Goal: Transaction & Acquisition: Purchase product/service

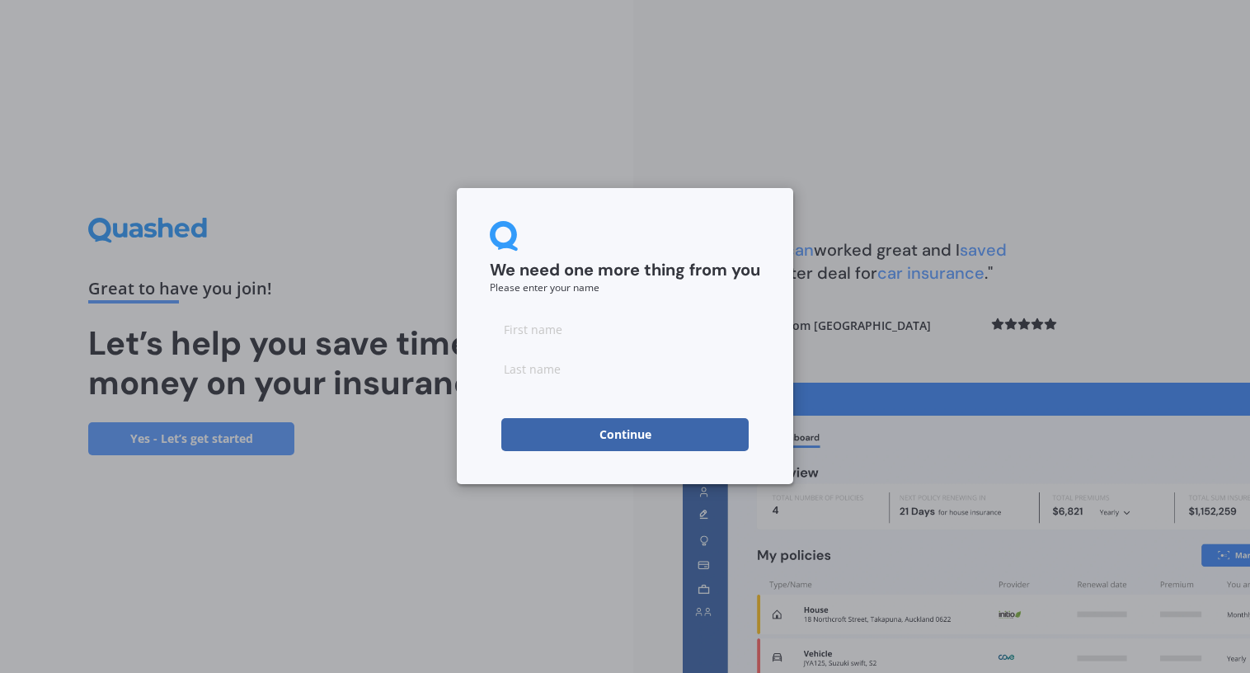
click at [579, 340] on input at bounding box center [625, 328] width 270 height 33
type input "J"
type input "[PERSON_NAME]"
click at [635, 429] on button "Continue" at bounding box center [624, 434] width 247 height 33
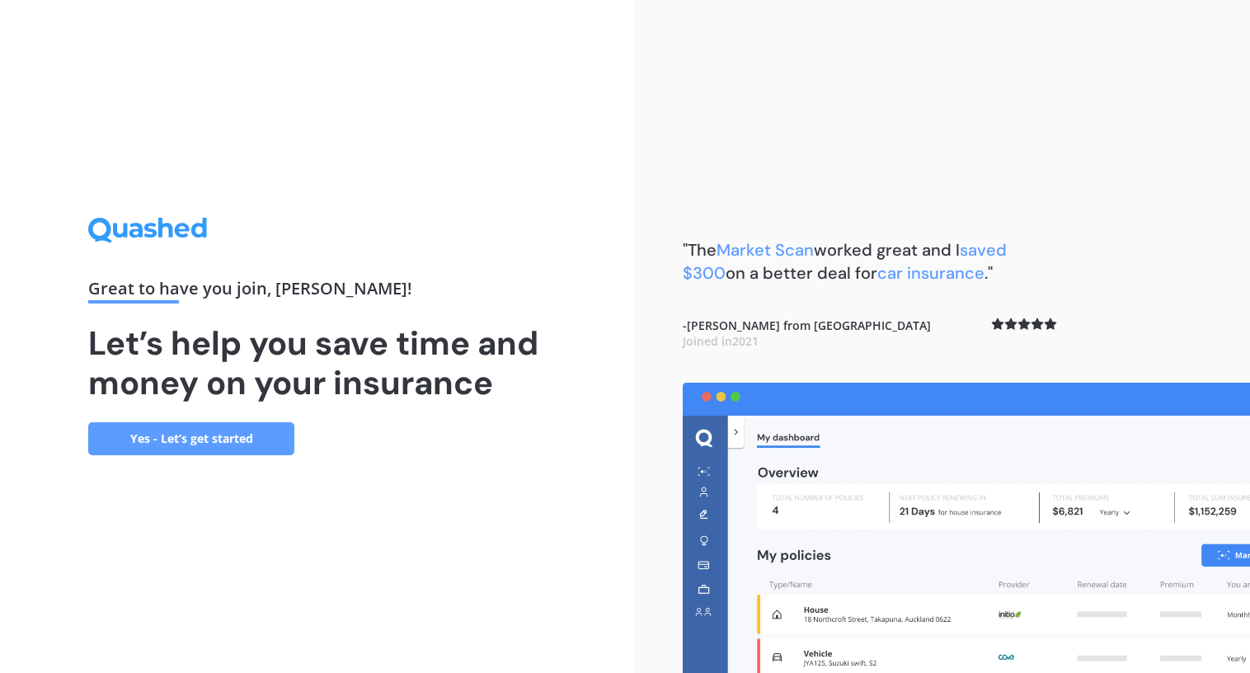
click at [216, 445] on link "Yes - Let’s get started" at bounding box center [191, 438] width 206 height 33
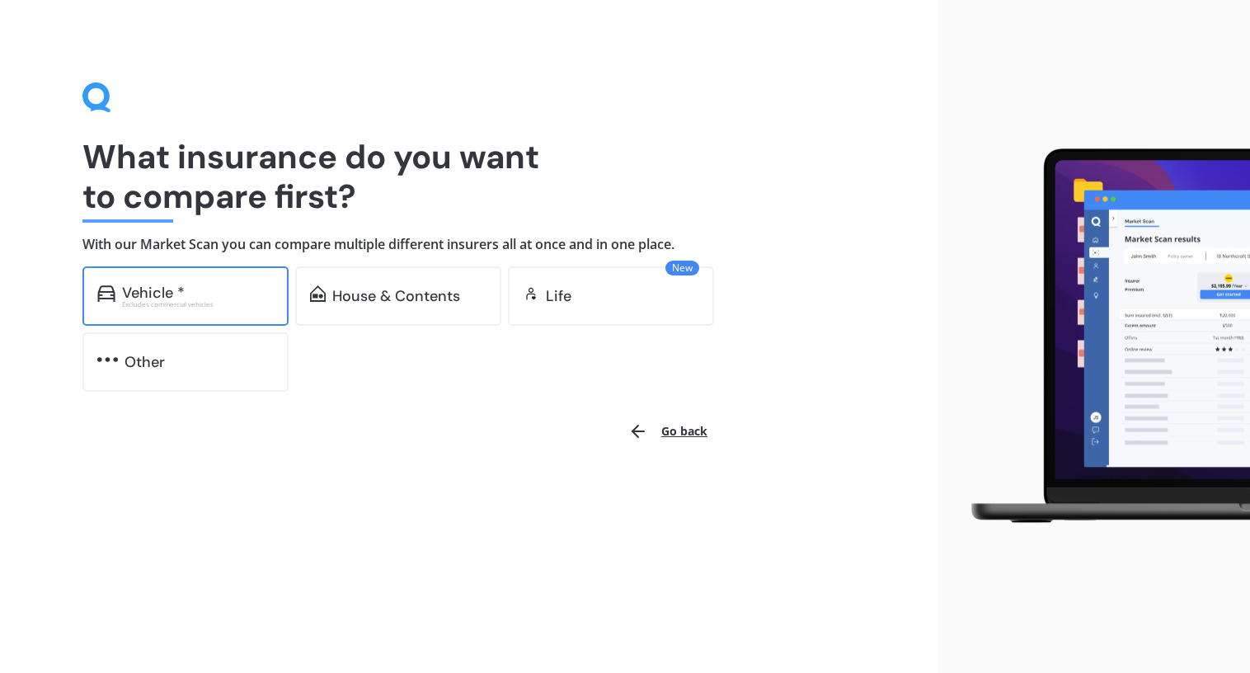
click at [202, 281] on div "Vehicle * Excludes commercial vehicles" at bounding box center [185, 295] width 206 height 59
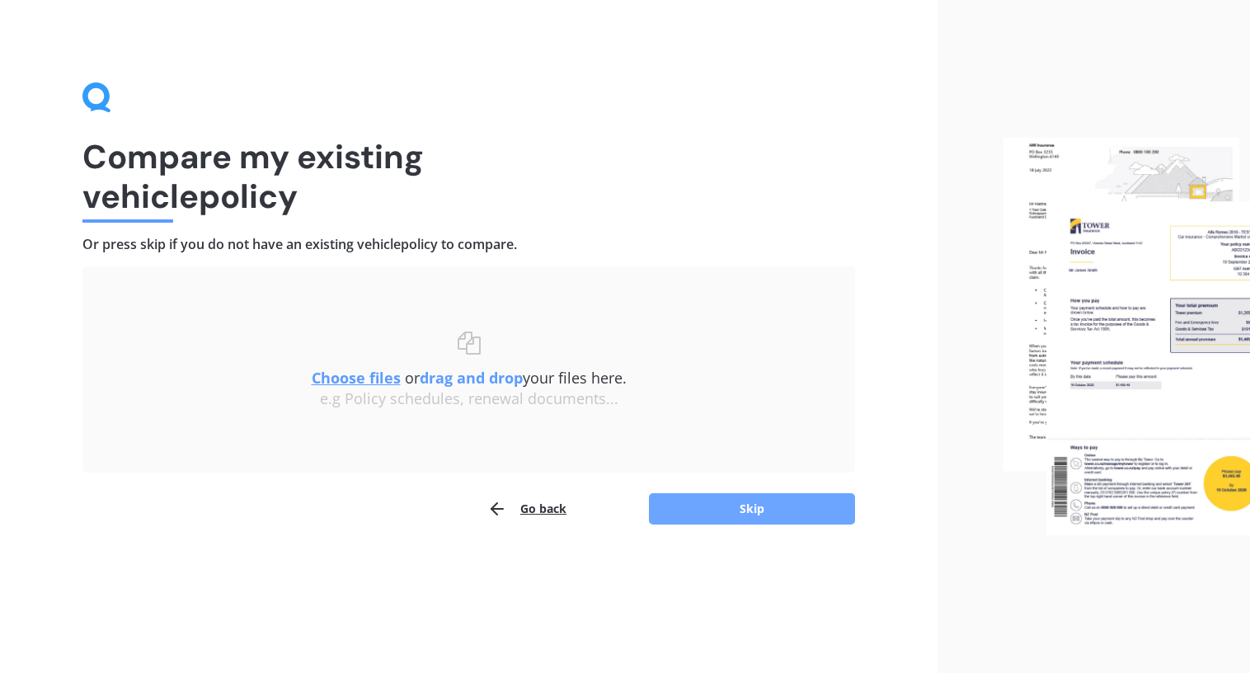
click at [804, 501] on button "Skip" at bounding box center [752, 508] width 206 height 31
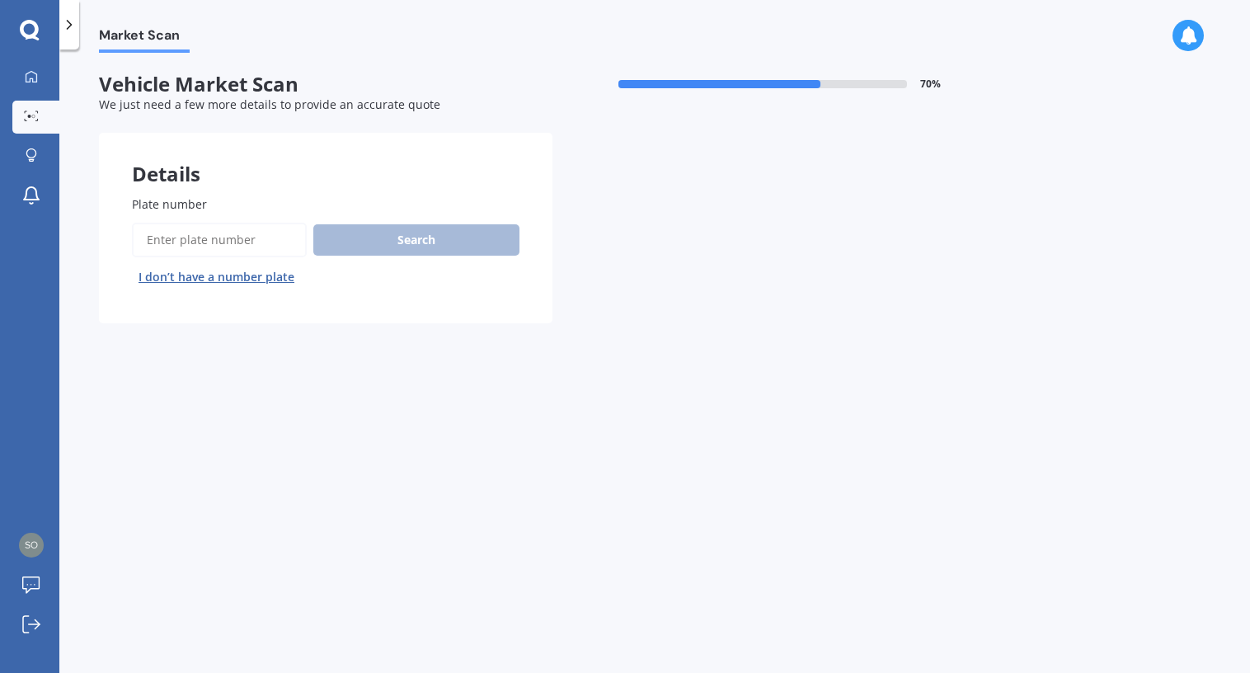
click at [265, 252] on input "Plate number" at bounding box center [219, 240] width 175 height 35
type input "MHY328"
click at [481, 232] on button "Search" at bounding box center [416, 239] width 206 height 31
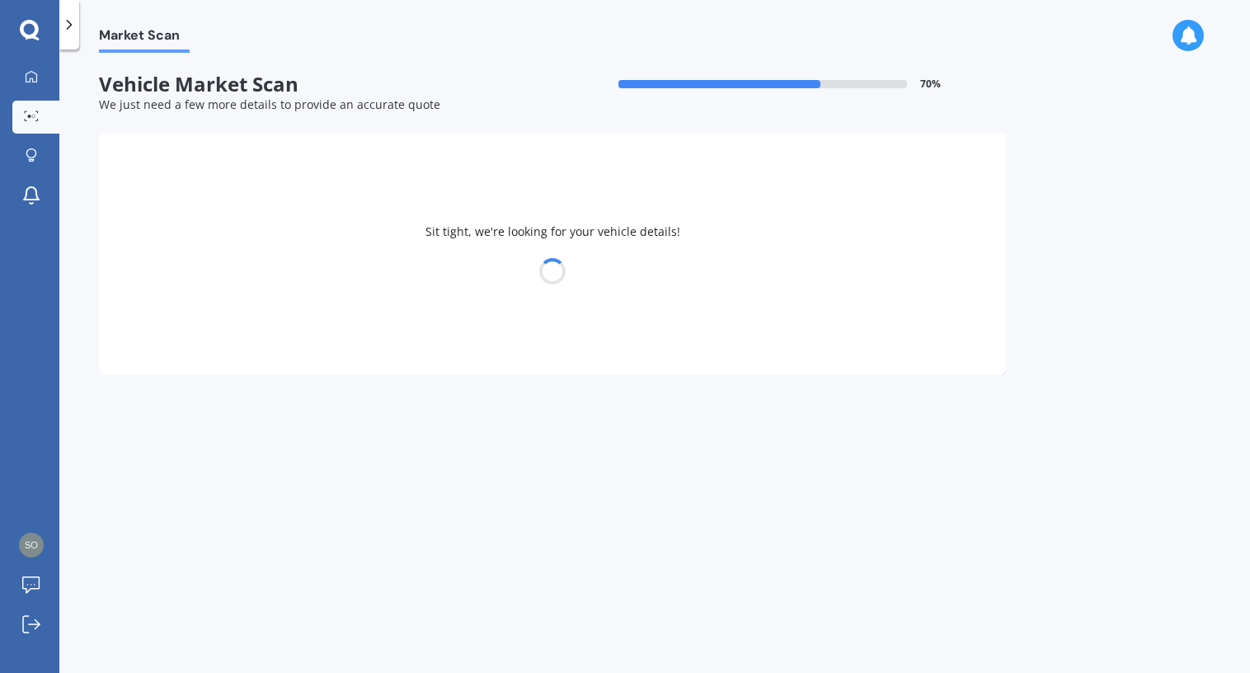
select select "KIA"
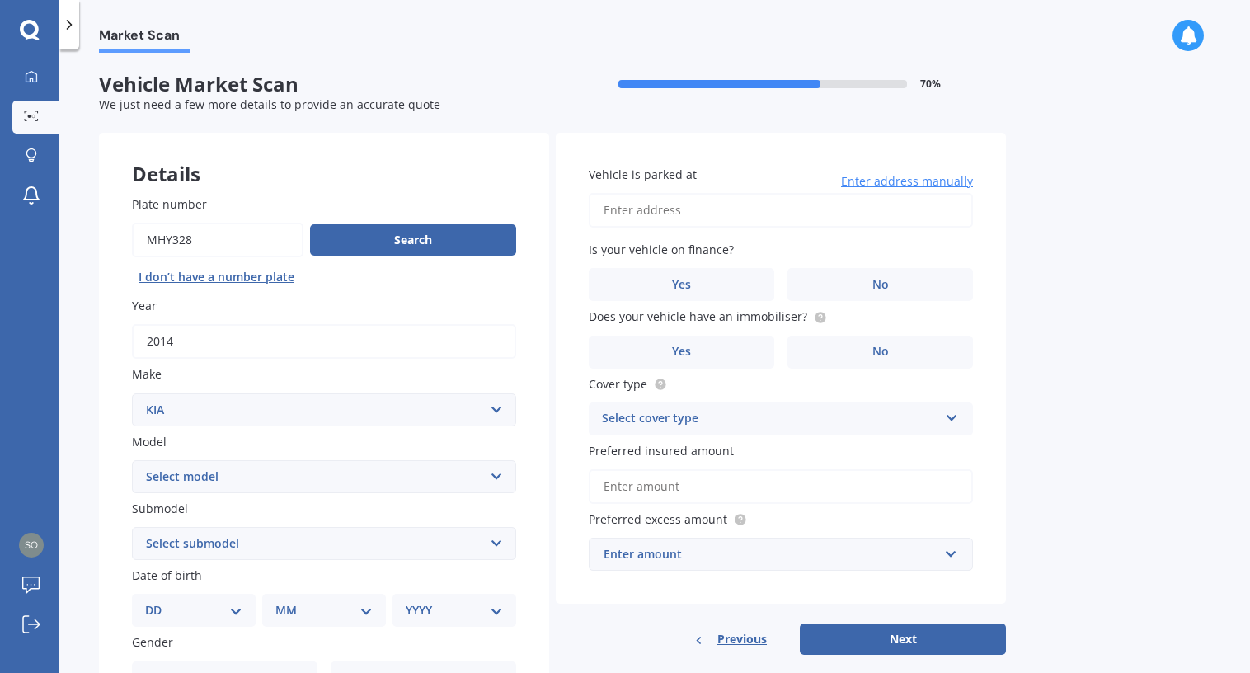
select select "CERATO"
click option "CERATO" at bounding box center [0, 0] width 0 height 0
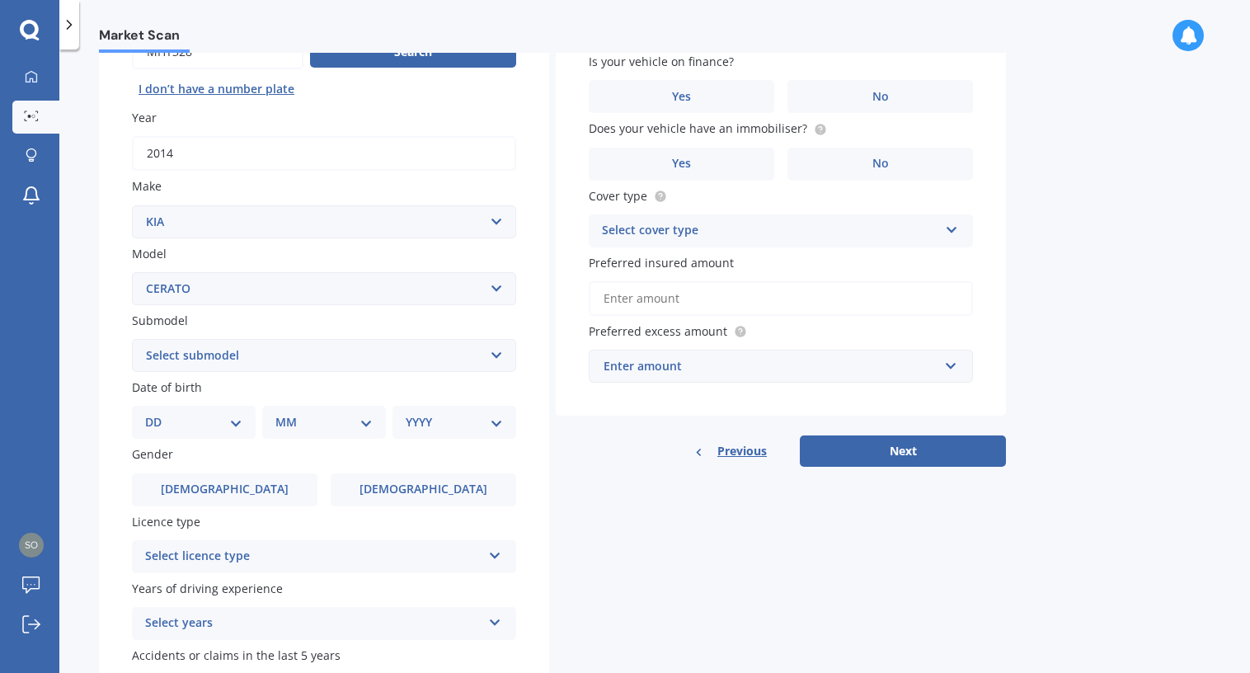
click at [132, 339] on select "Select submodel (All) EX GT 1.6PT/7AM Limited LX Hatch" at bounding box center [324, 355] width 384 height 33
select select "EX"
click option "EX" at bounding box center [0, 0] width 0 height 0
click at [145, 413] on select "DD 01 02 03 04 05 06 07 08 09 10 11 12 13 14 15 16 17 18 19 20 21 22 23 24 25 2…" at bounding box center [193, 422] width 97 height 18
select select "13"
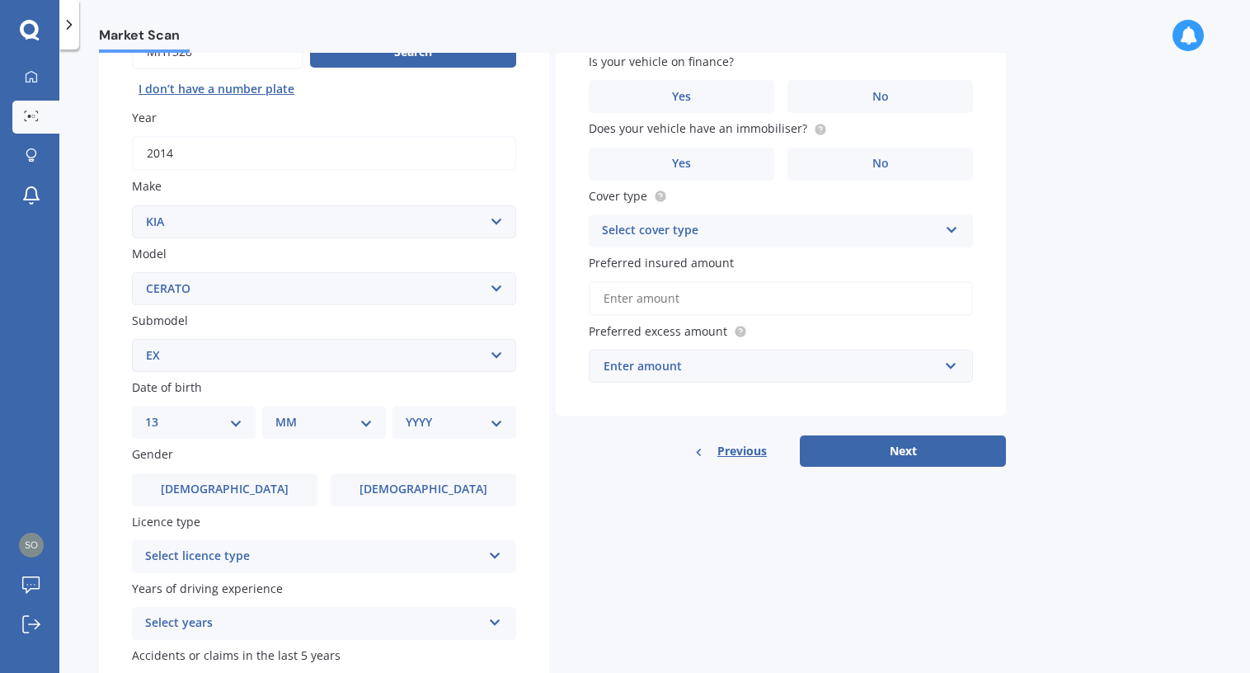
click option "13" at bounding box center [0, 0] width 0 height 0
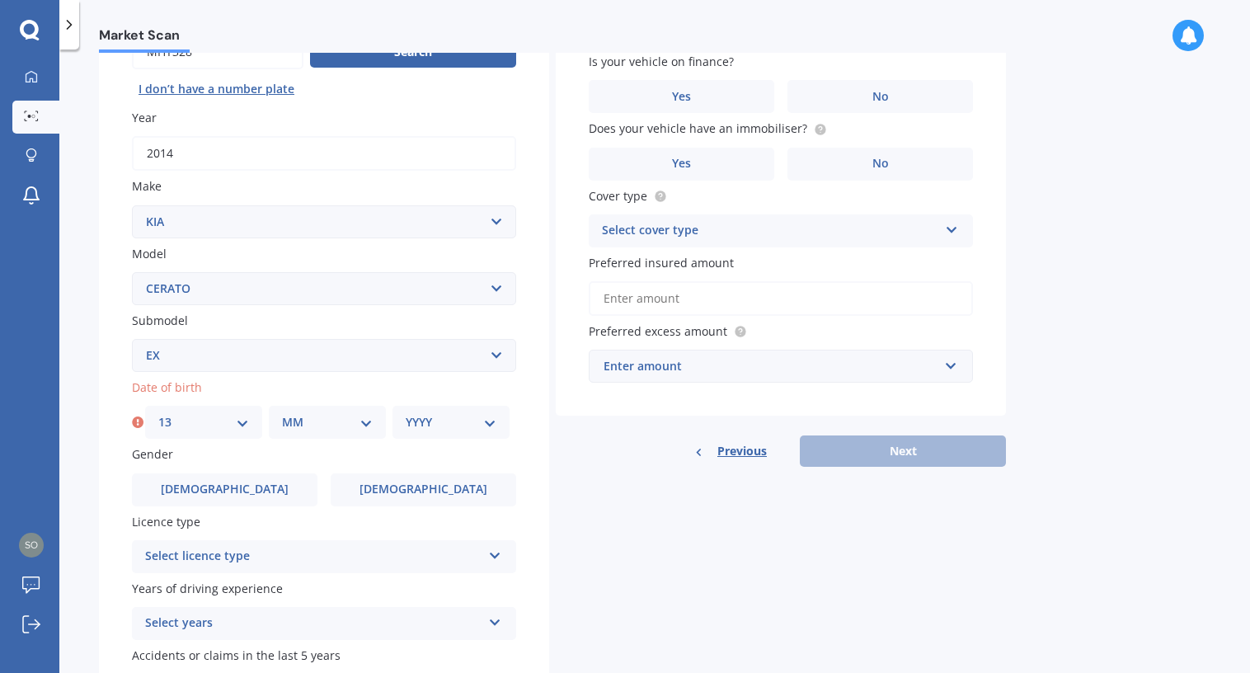
click at [282, 413] on select "MM 01 02 03 04 05 06 07 08 09 10 11 12" at bounding box center [327, 422] width 91 height 18
select select "12"
click option "12" at bounding box center [0, 0] width 0 height 0
select select "1995"
click option "1995" at bounding box center [0, 0] width 0 height 0
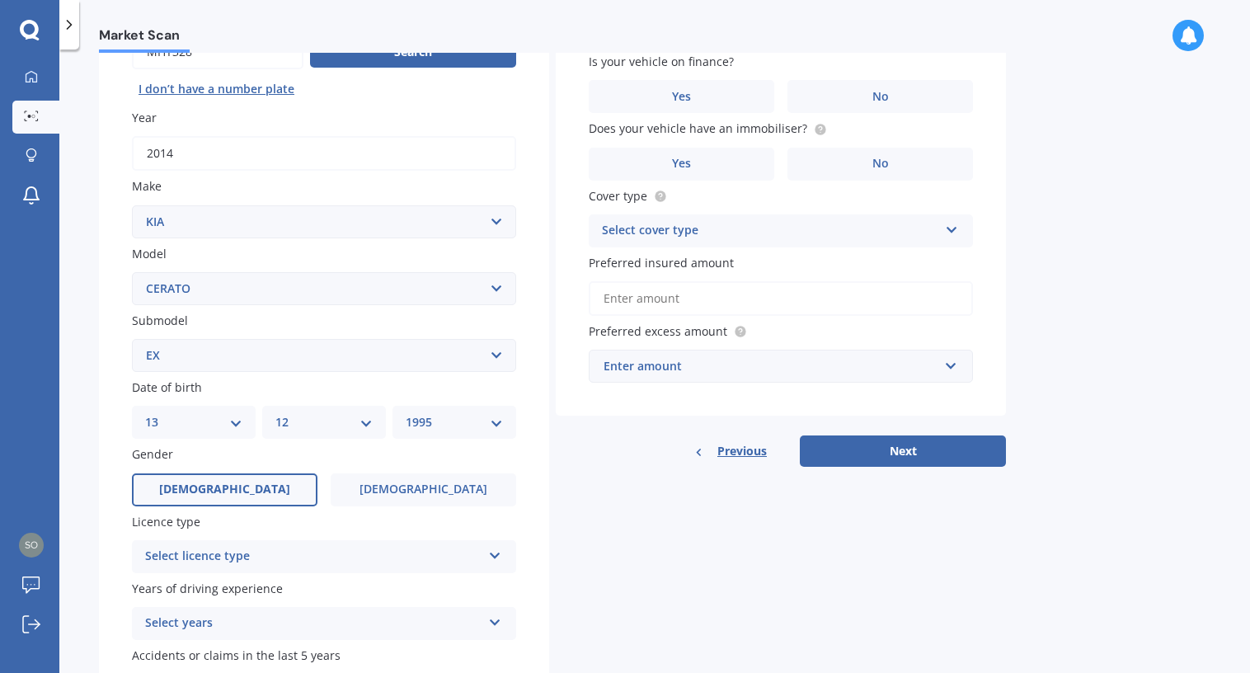
click at [256, 495] on label "[DEMOGRAPHIC_DATA]" at bounding box center [224, 489] width 185 height 33
click at [0, 0] on input "[DEMOGRAPHIC_DATA]" at bounding box center [0, 0] width 0 height 0
click at [259, 556] on div "Select licence type" at bounding box center [313, 556] width 336 height 20
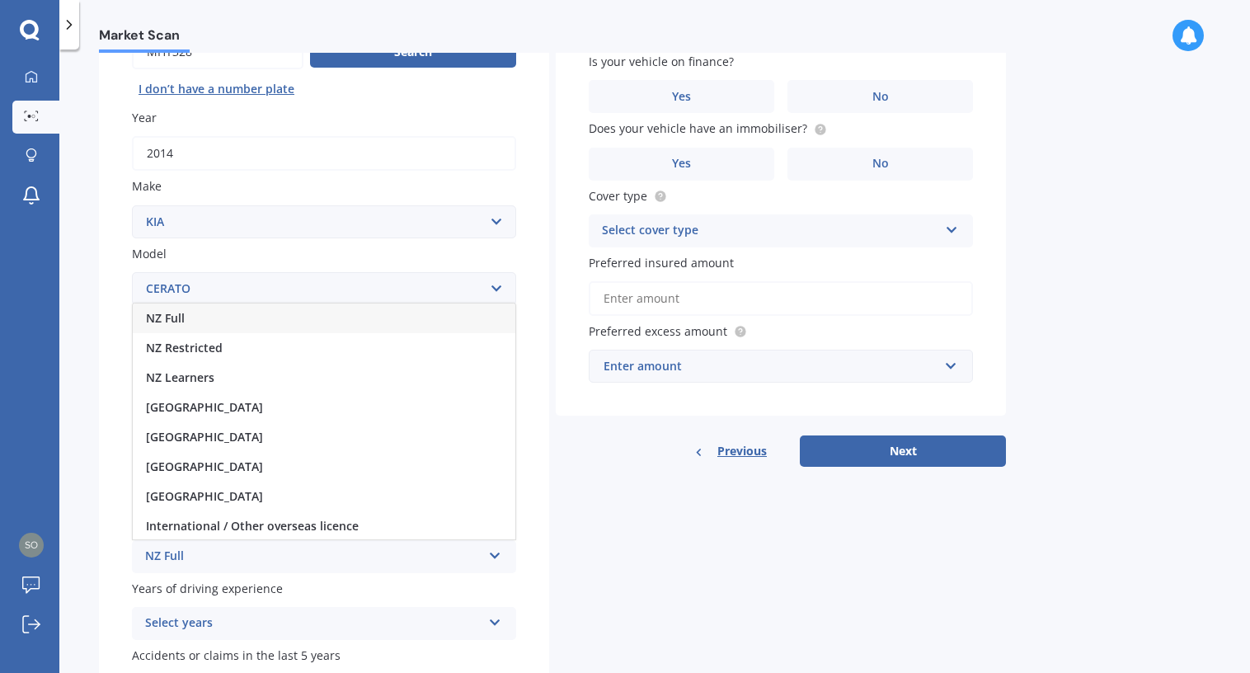
click at [218, 324] on div "NZ Full" at bounding box center [324, 318] width 382 height 30
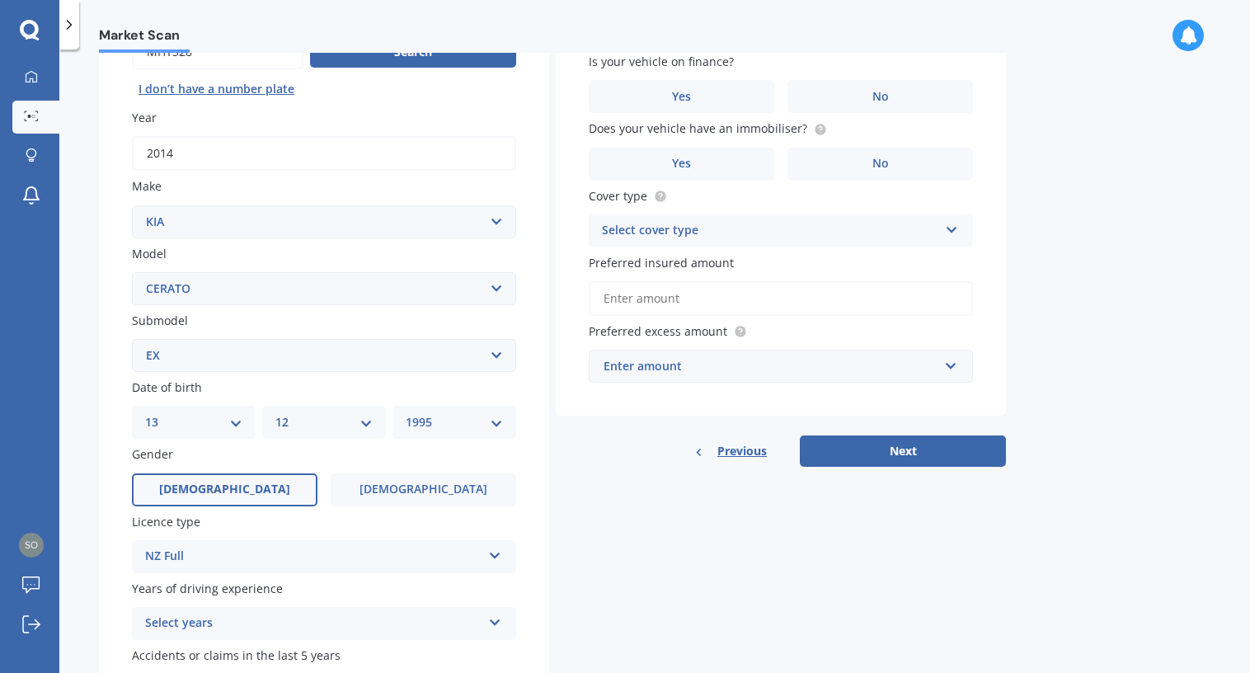
scroll to position [302, 0]
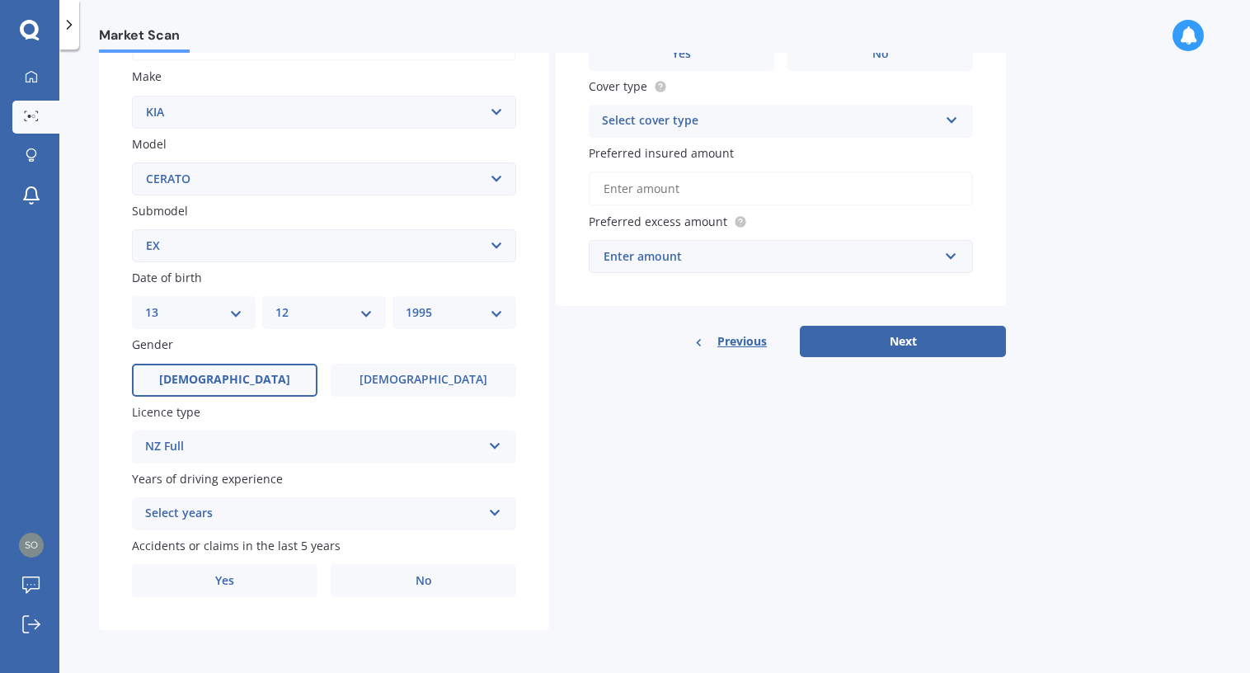
click at [237, 523] on div "Select years 5 or more years 4 years 3 years 2 years 1 year" at bounding box center [324, 513] width 384 height 33
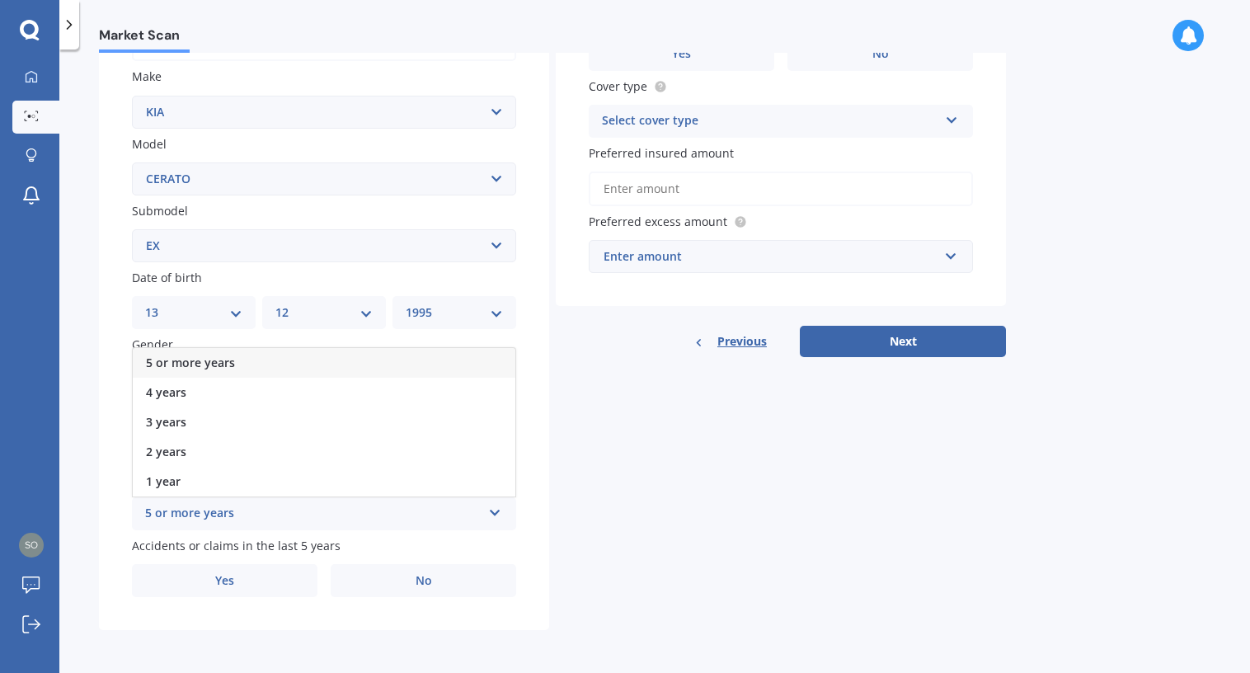
click at [211, 363] on span "5 or more years" at bounding box center [190, 362] width 89 height 16
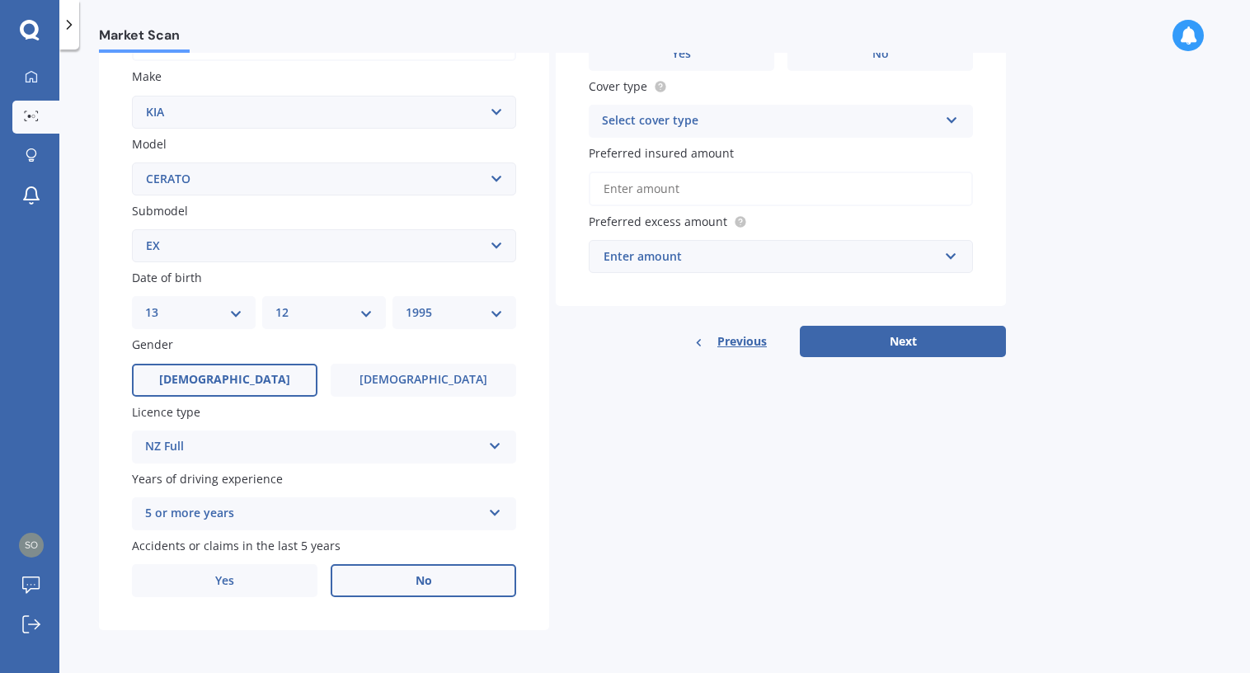
click at [429, 582] on span "No" at bounding box center [423, 581] width 16 height 14
click at [0, 0] on input "No" at bounding box center [0, 0] width 0 height 0
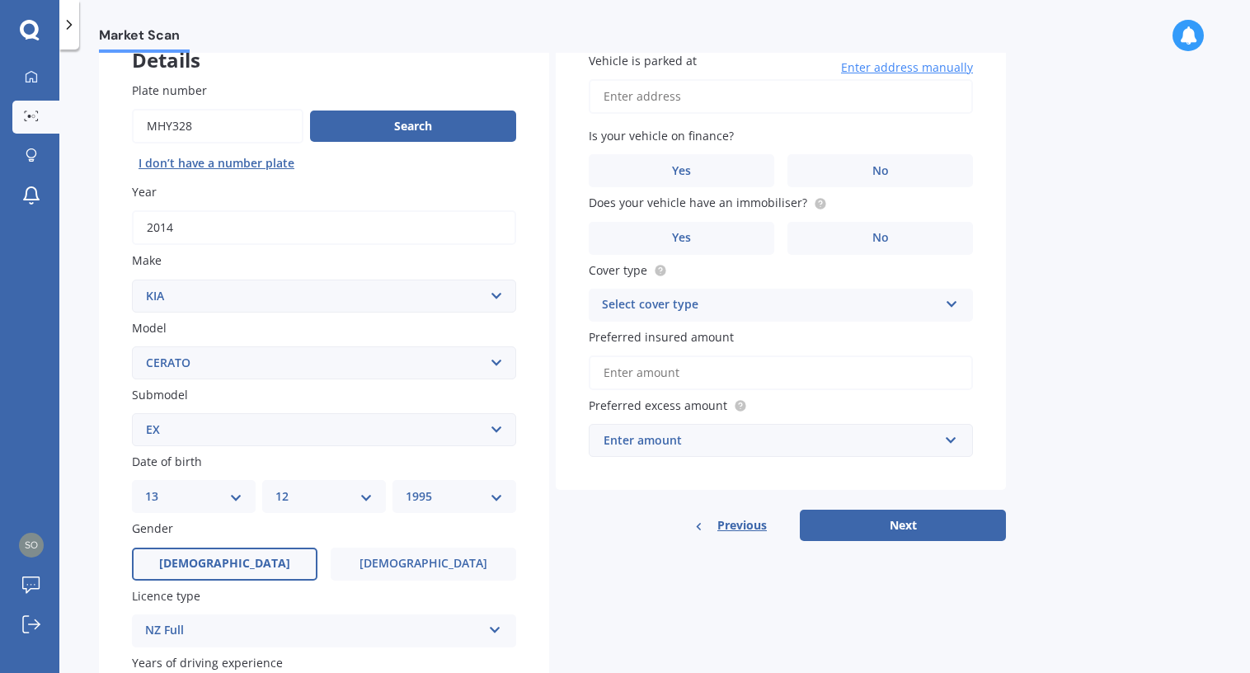
scroll to position [0, 0]
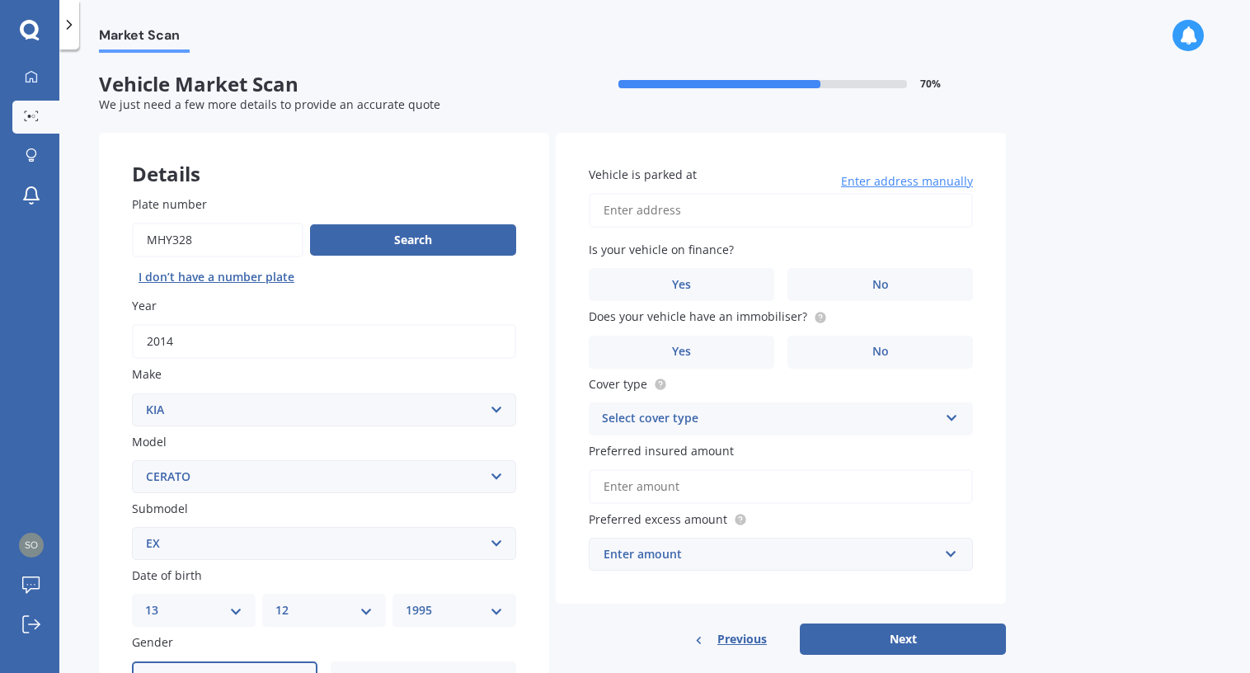
click at [627, 215] on input "Vehicle is parked at" at bounding box center [781, 210] width 384 height 35
click at [917, 185] on span "Enter address manually" at bounding box center [907, 181] width 132 height 16
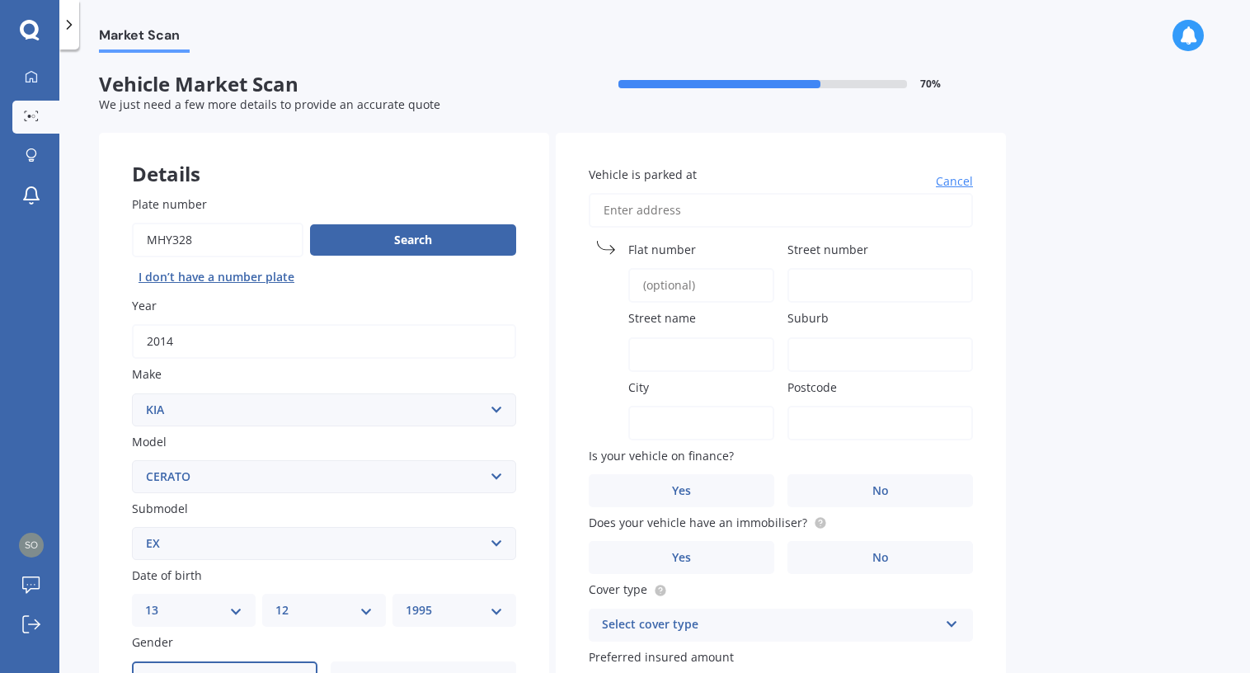
click at [832, 299] on input "Street number" at bounding box center [879, 285] width 185 height 35
type input "39D"
type input "[GEOGRAPHIC_DATA]"
type input "Papatoetoe"
click at [669, 427] on input "City" at bounding box center [701, 423] width 146 height 35
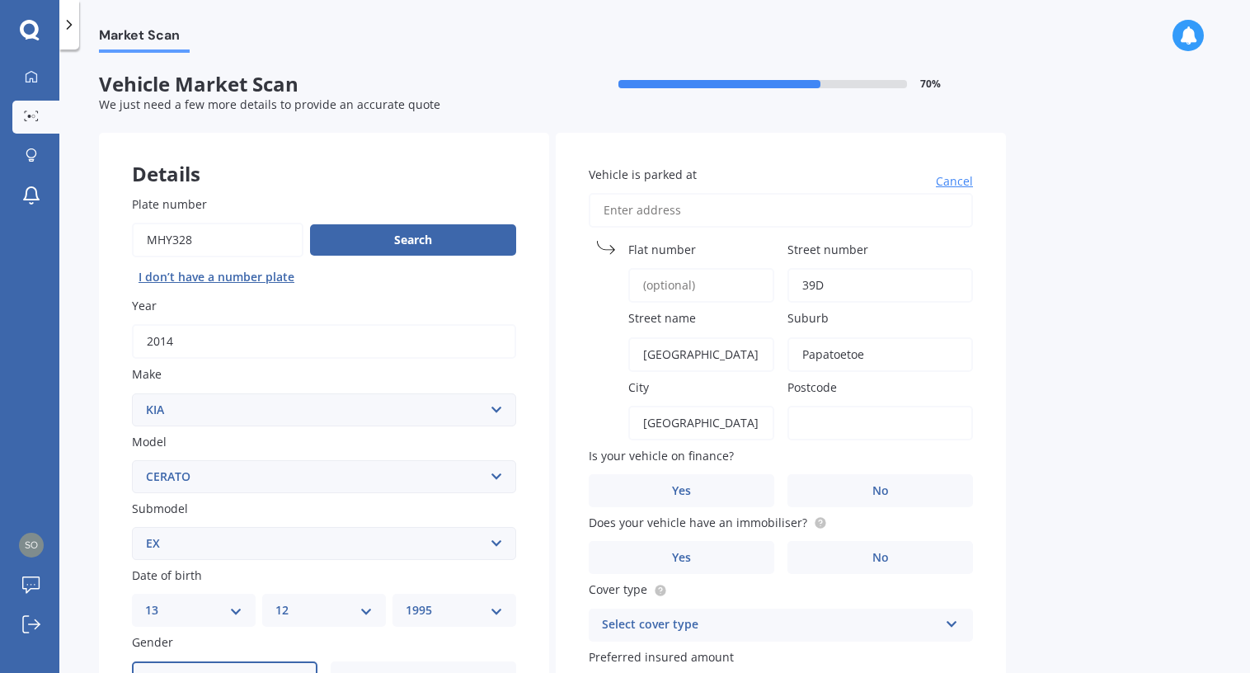
type input "[GEOGRAPHIC_DATA]"
type input "2025"
click at [593, 391] on div "City [GEOGRAPHIC_DATA]" at bounding box center [681, 409] width 185 height 62
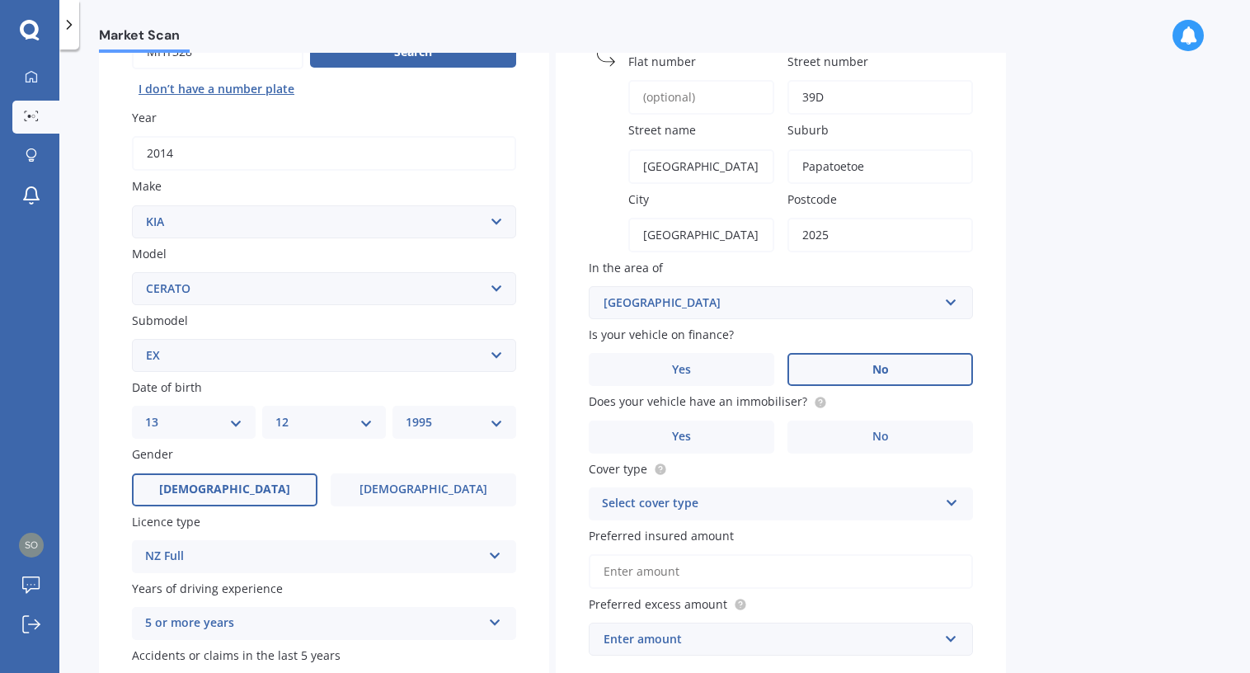
click at [837, 373] on label "No" at bounding box center [879, 369] width 185 height 33
click at [0, 0] on input "No" at bounding box center [0, 0] width 0 height 0
click at [677, 442] on span "Yes" at bounding box center [682, 436] width 20 height 14
click at [0, 0] on input "Yes" at bounding box center [0, 0] width 0 height 0
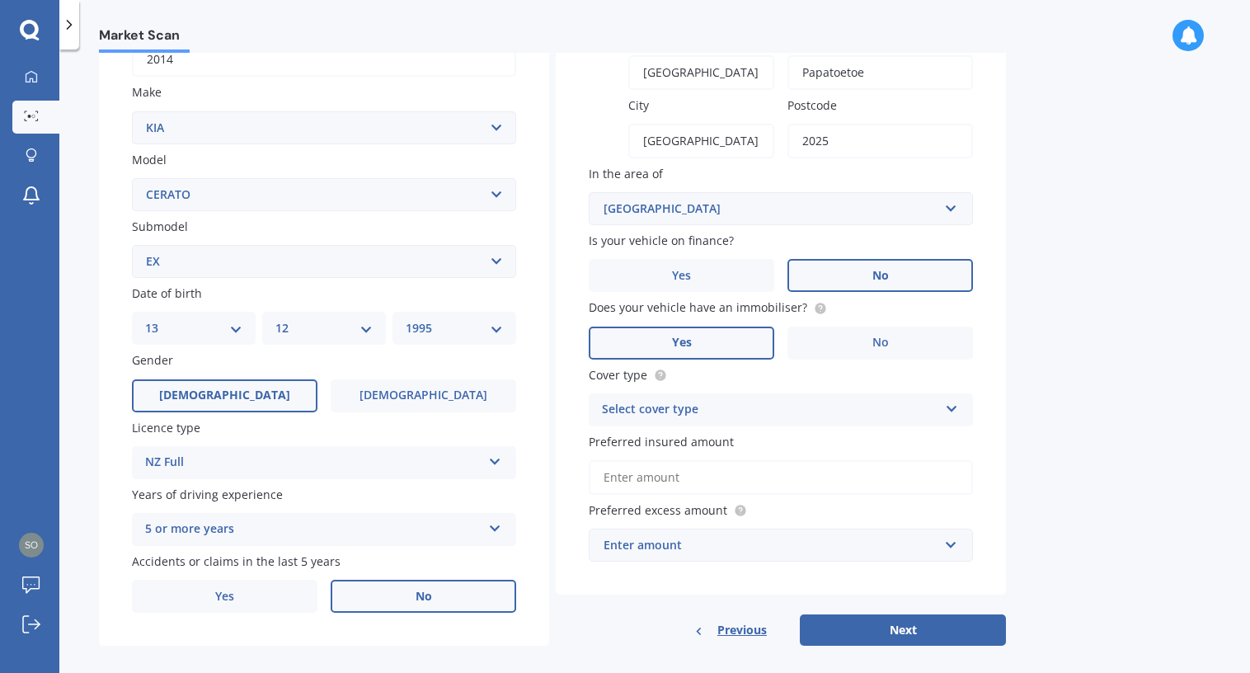
click at [650, 406] on div "Select cover type" at bounding box center [770, 410] width 336 height 20
click at [649, 449] on span "Comprehensive" at bounding box center [646, 442] width 87 height 16
click at [634, 482] on input "Preferred insured amount" at bounding box center [781, 477] width 384 height 35
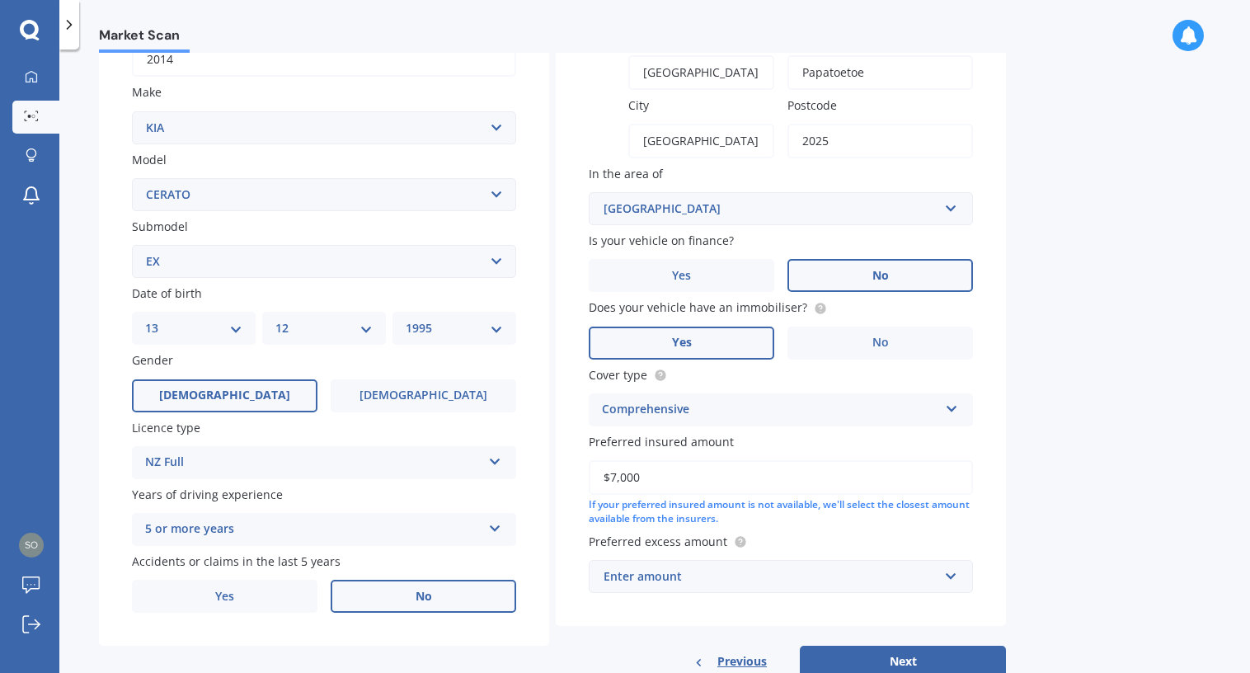
scroll to position [333, 0]
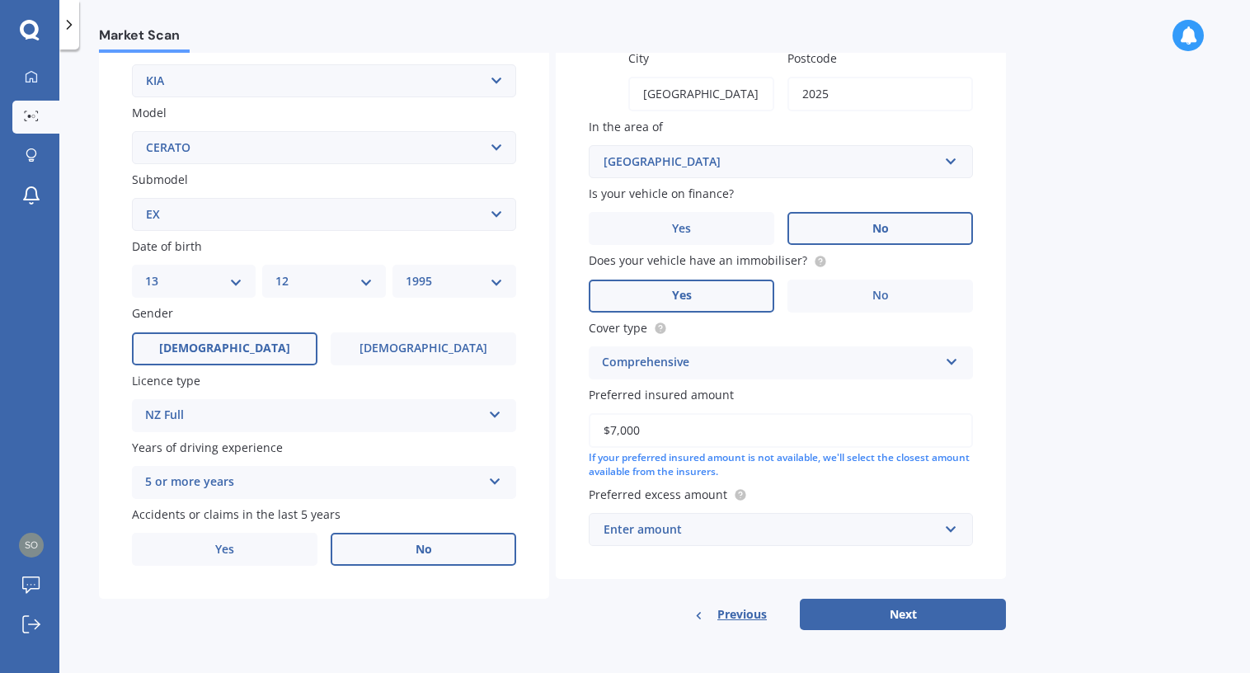
type input "$7,000"
click at [670, 533] on div "Enter amount" at bounding box center [770, 529] width 335 height 18
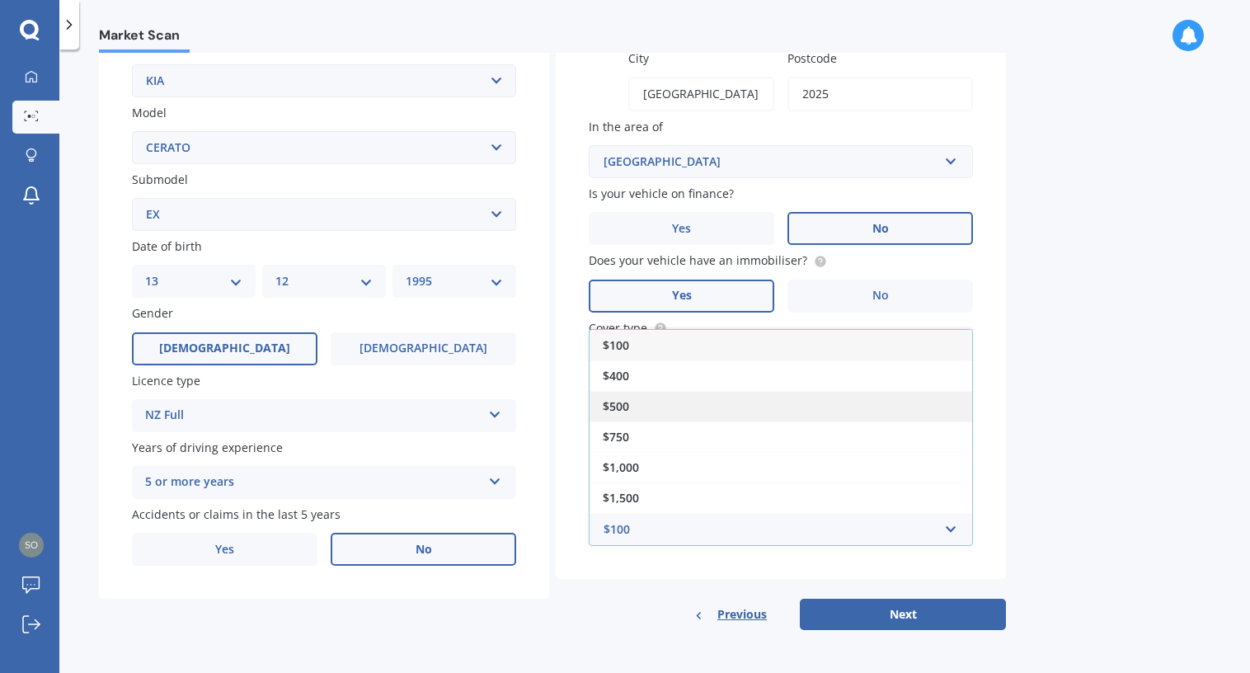
click at [642, 408] on div "$500" at bounding box center [780, 406] width 382 height 30
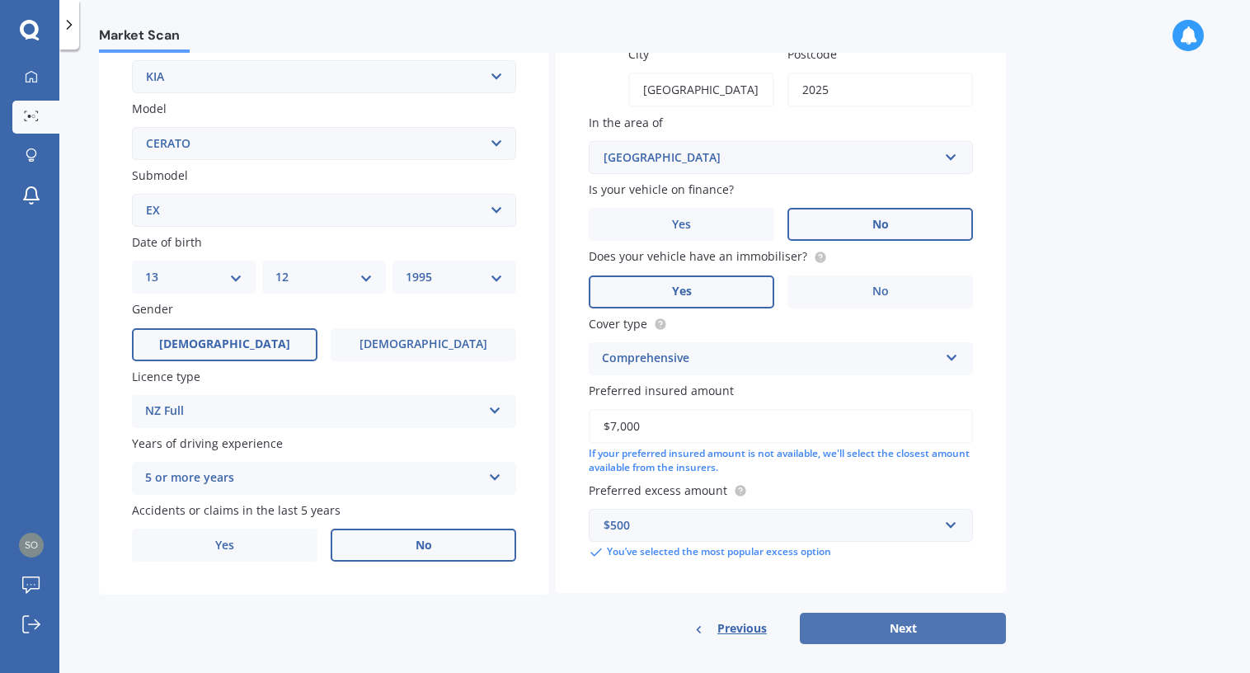
click at [937, 639] on button "Next" at bounding box center [903, 627] width 206 height 31
select select "13"
select select "12"
select select "1995"
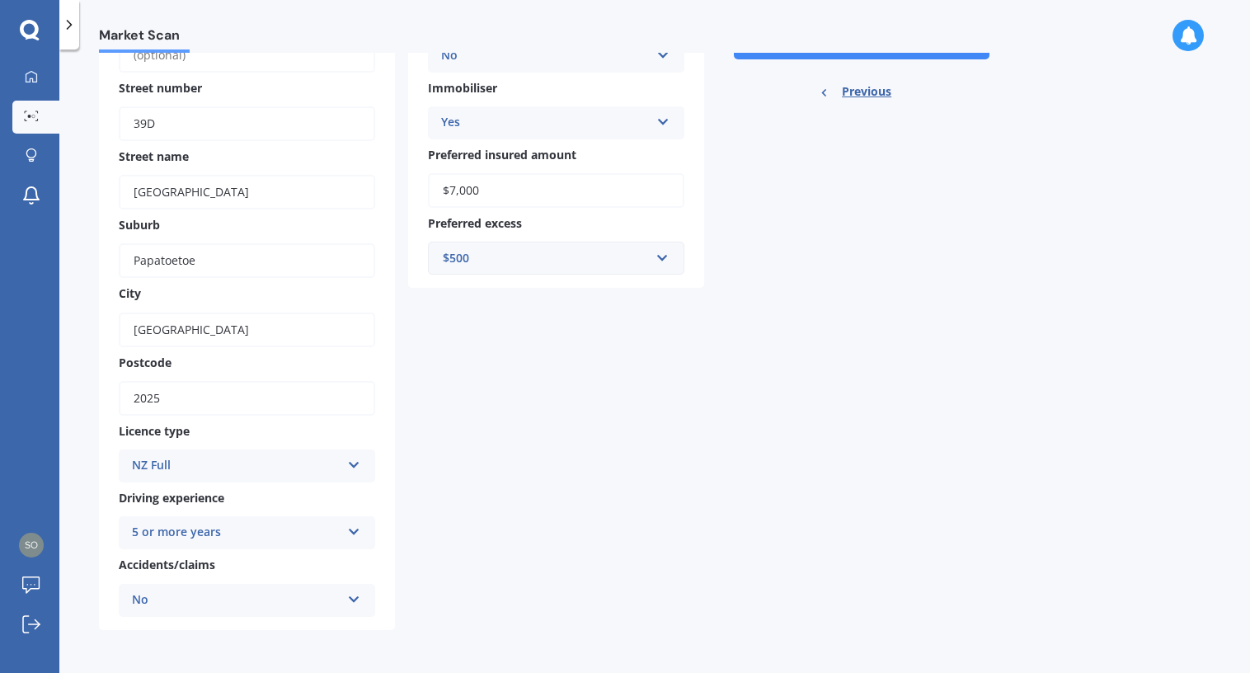
scroll to position [0, 0]
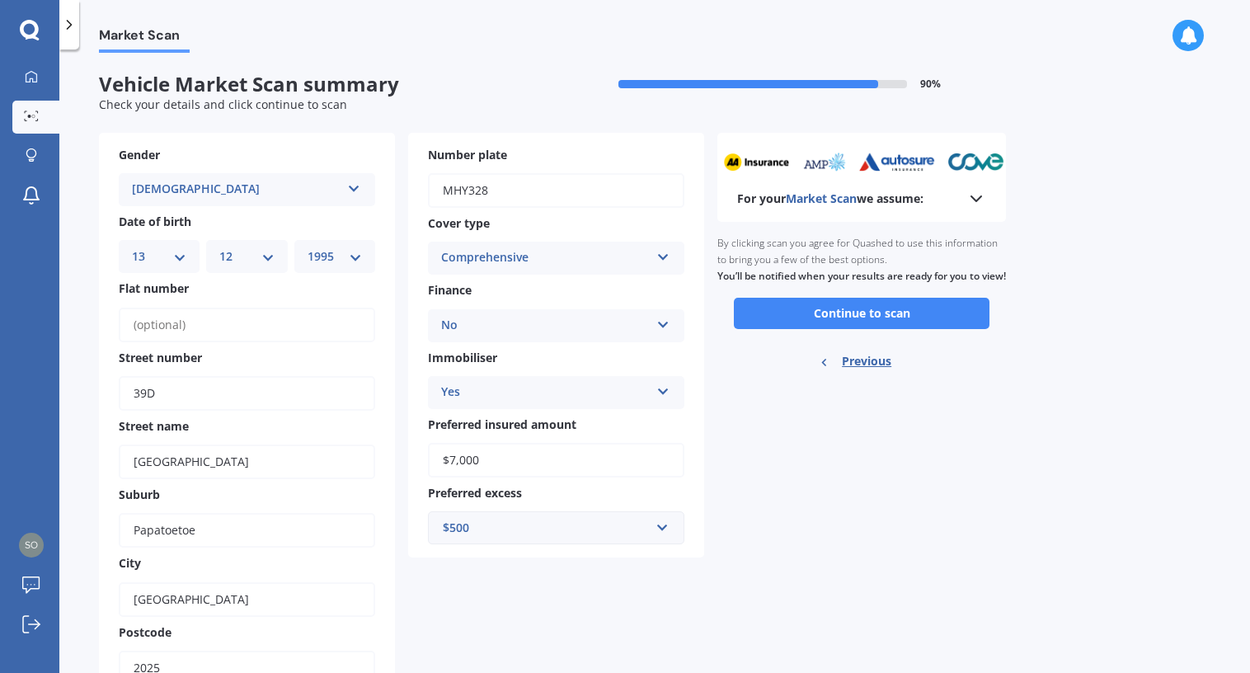
drag, startPoint x: 951, startPoint y: 333, endPoint x: 946, endPoint y: 317, distance: 17.2
click at [947, 323] on button "Continue to scan" at bounding box center [862, 313] width 256 height 31
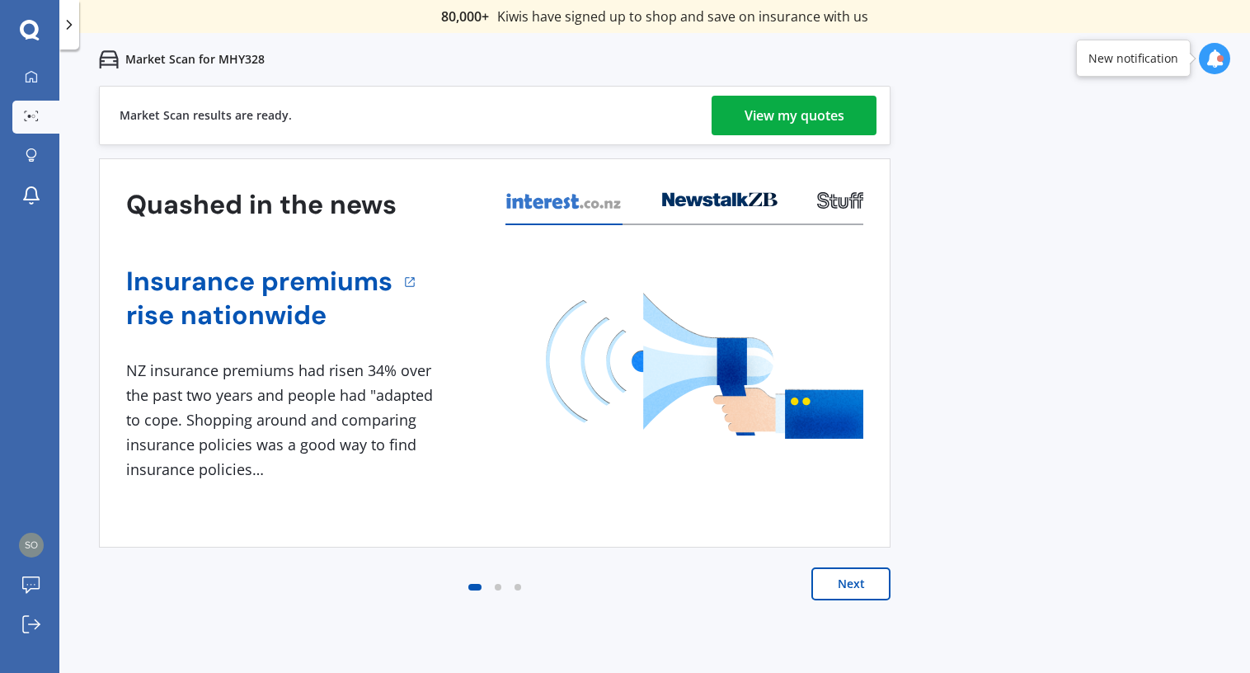
click at [788, 115] on div "View my quotes" at bounding box center [794, 116] width 100 height 40
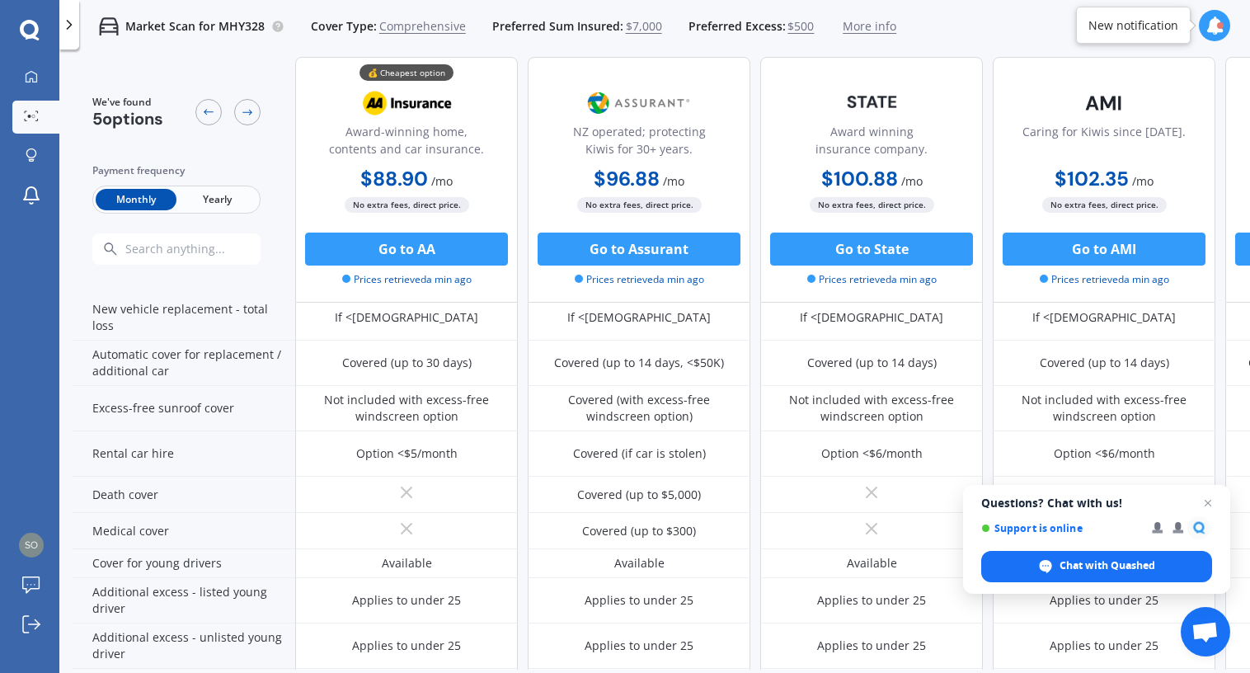
scroll to position [658, 0]
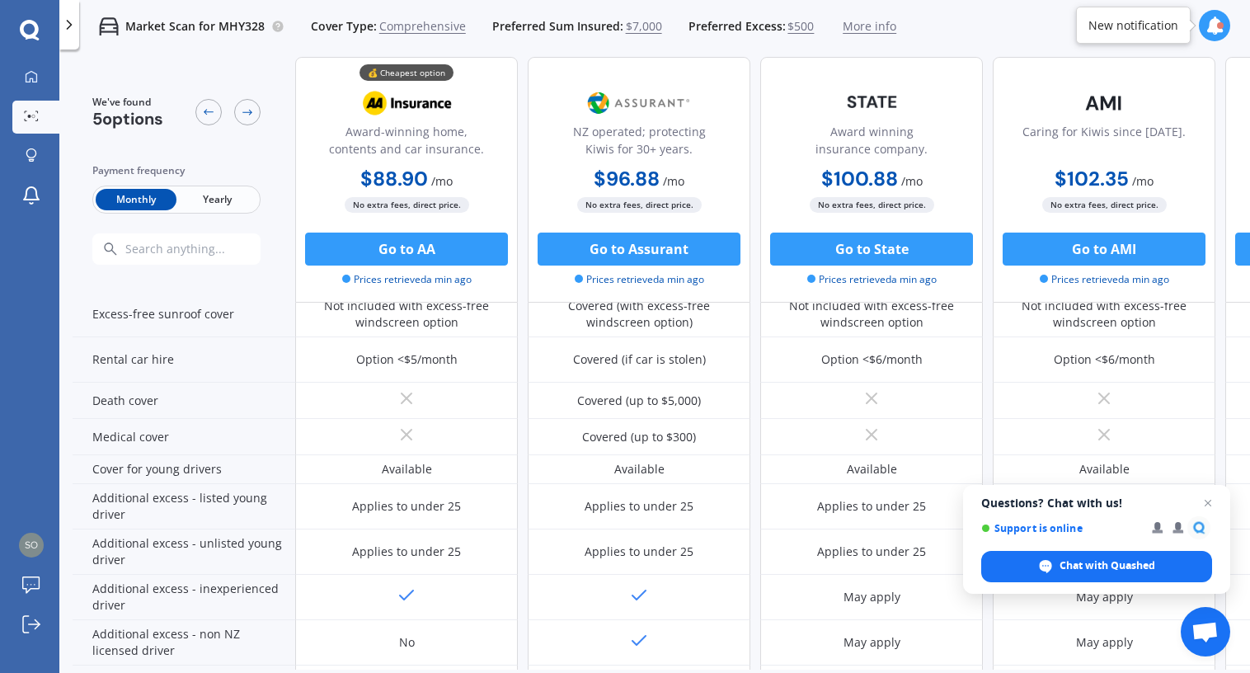
click at [797, 26] on span "$500" at bounding box center [800, 26] width 26 height 16
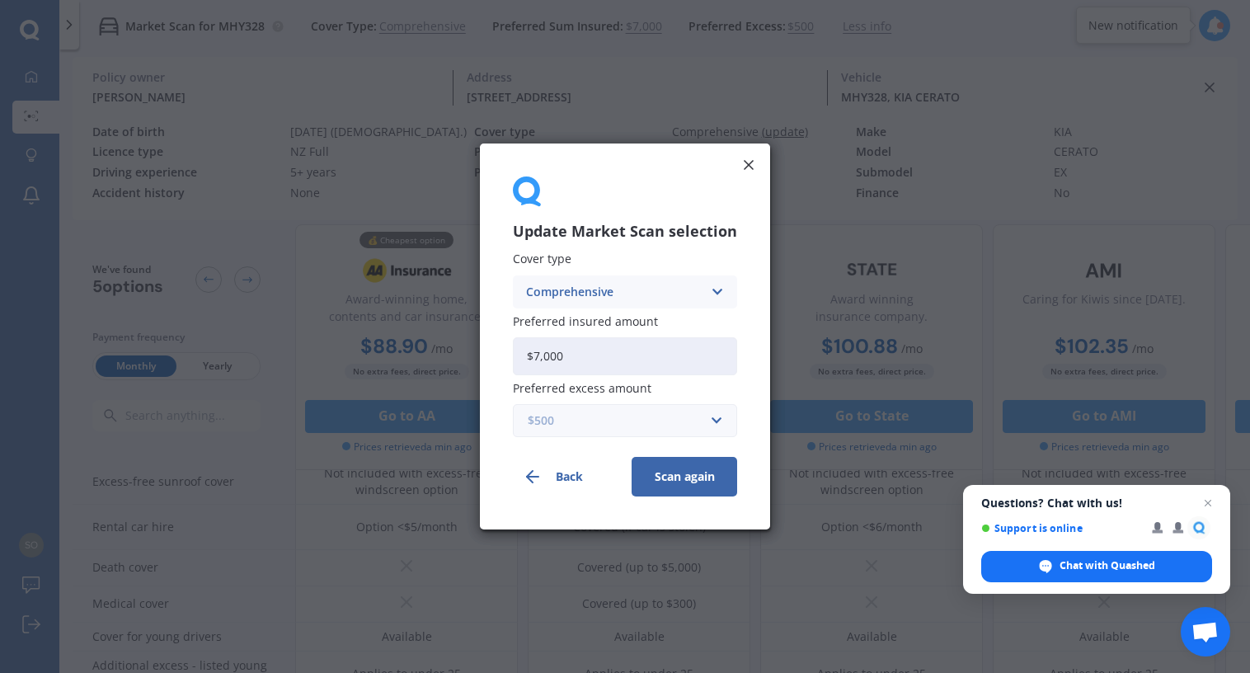
click at [720, 420] on input "text" at bounding box center [618, 420] width 209 height 31
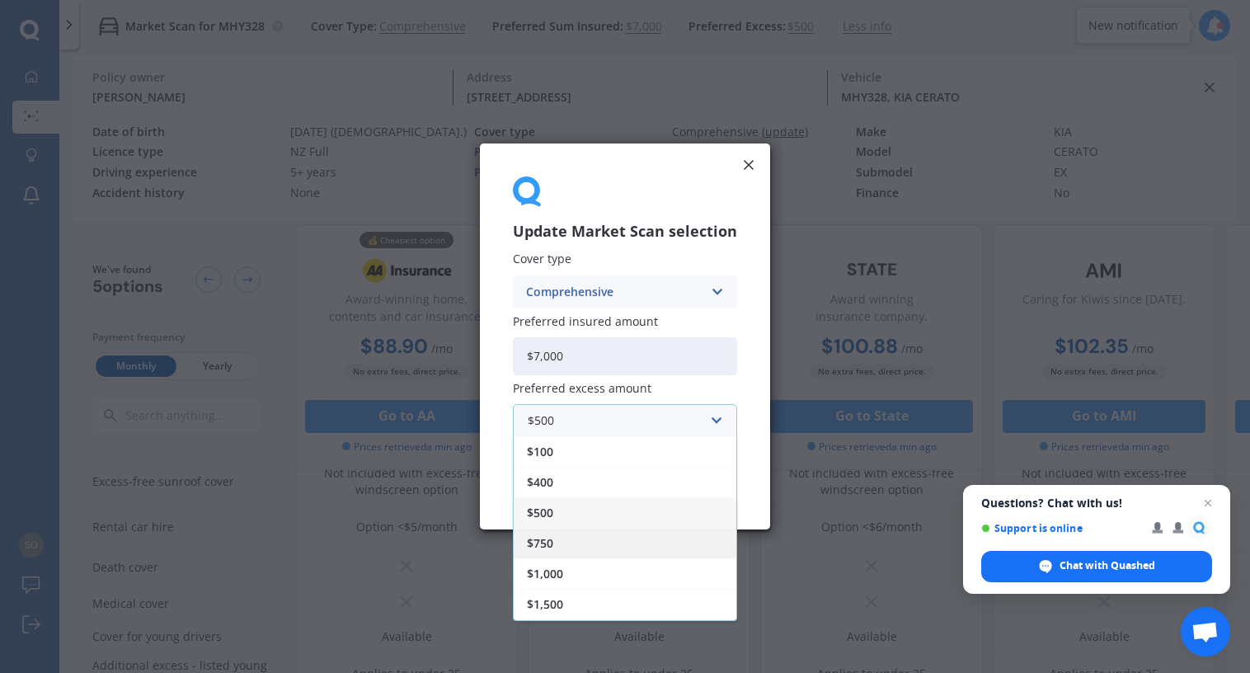
click at [607, 546] on div "$750" at bounding box center [625, 543] width 223 height 30
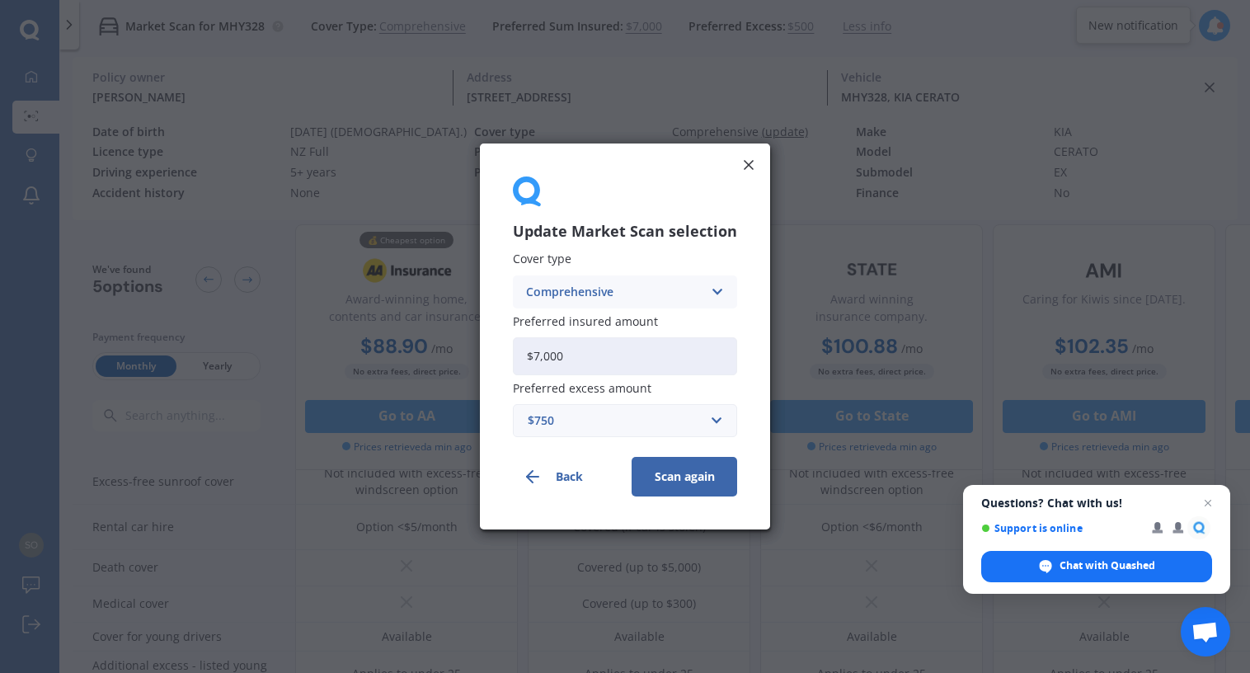
click at [694, 469] on button "Scan again" at bounding box center [684, 477] width 106 height 40
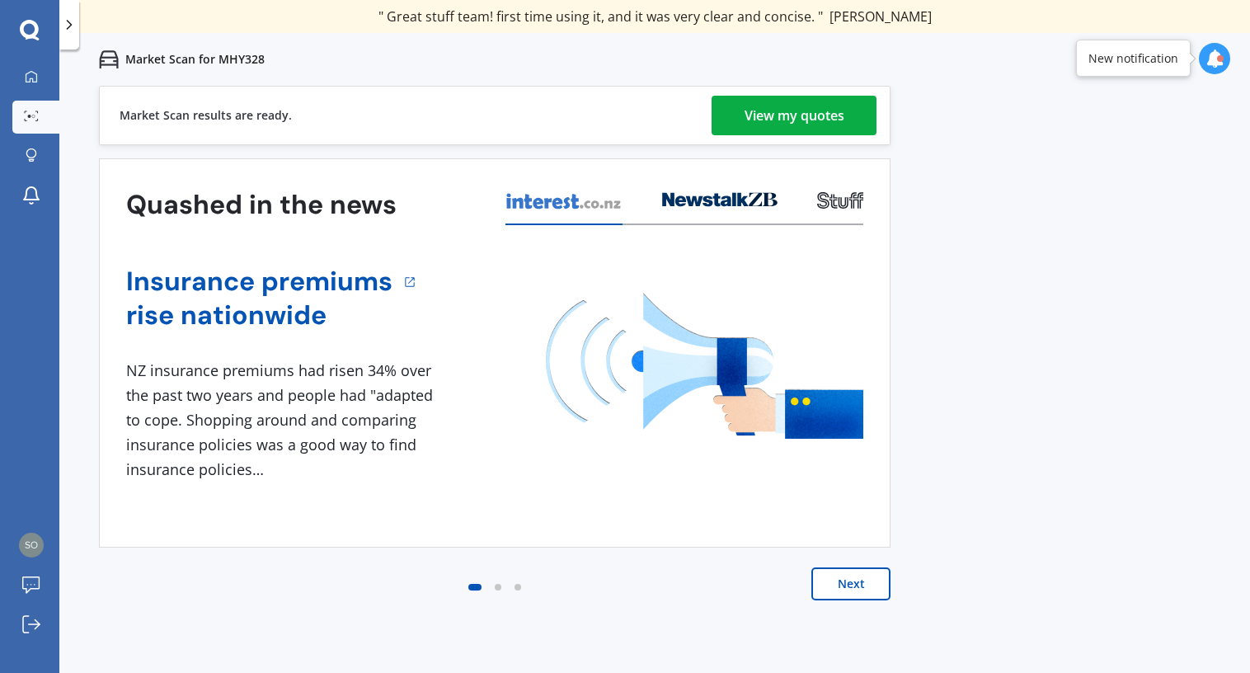
click at [818, 104] on div "View my quotes" at bounding box center [794, 116] width 100 height 40
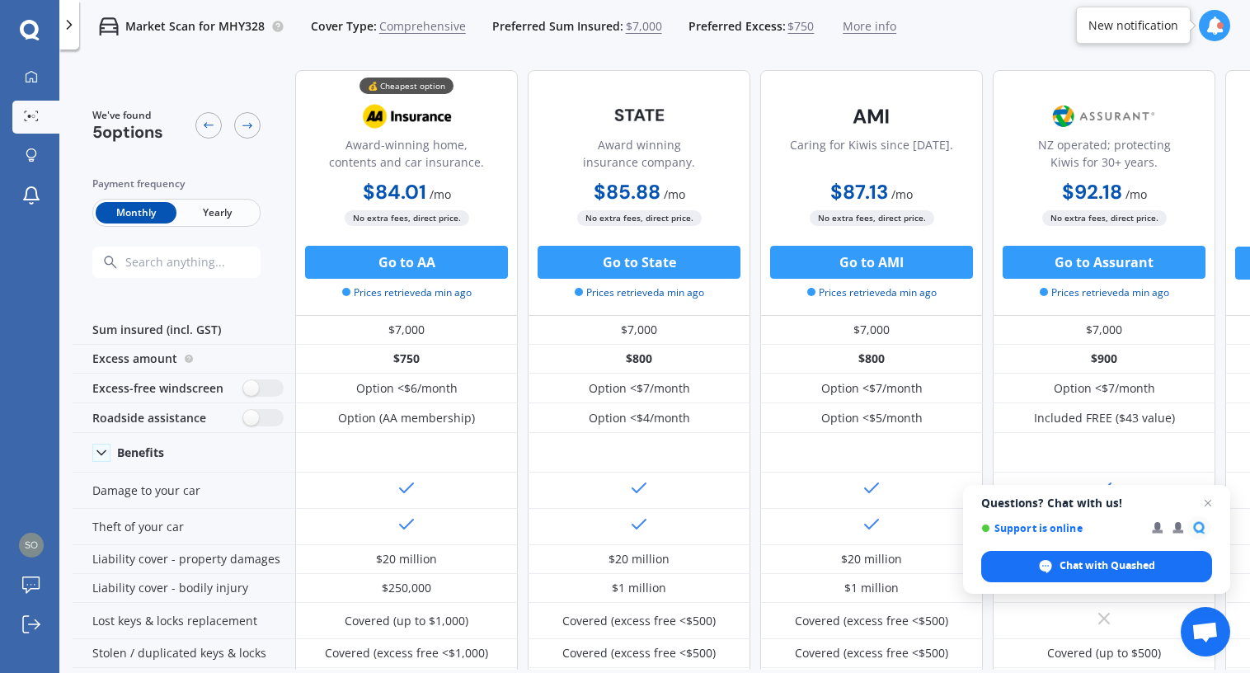
click at [428, 24] on span "Comprehensive" at bounding box center [422, 26] width 87 height 16
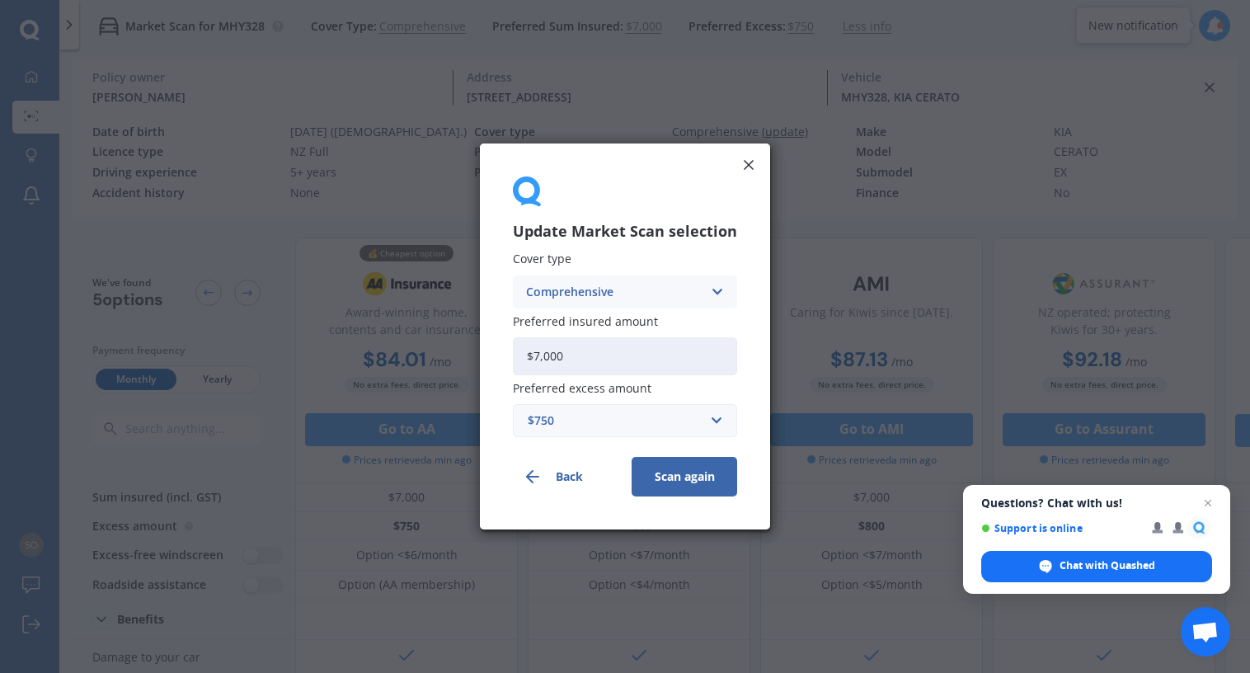
click at [710, 293] on icon at bounding box center [717, 292] width 14 height 18
click at [670, 356] on div "Third Party, Fire & Theft" at bounding box center [625, 354] width 223 height 30
click at [690, 471] on button "Scan again" at bounding box center [684, 477] width 106 height 40
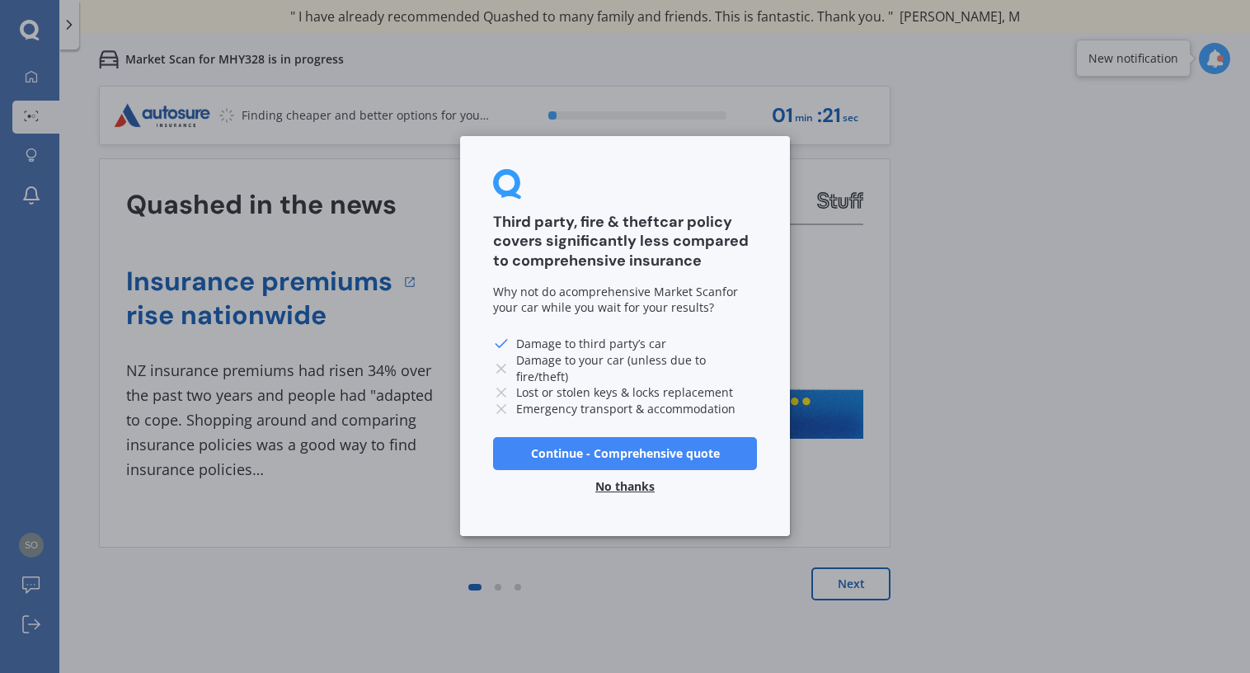
click at [639, 481] on button "No thanks" at bounding box center [624, 487] width 79 height 33
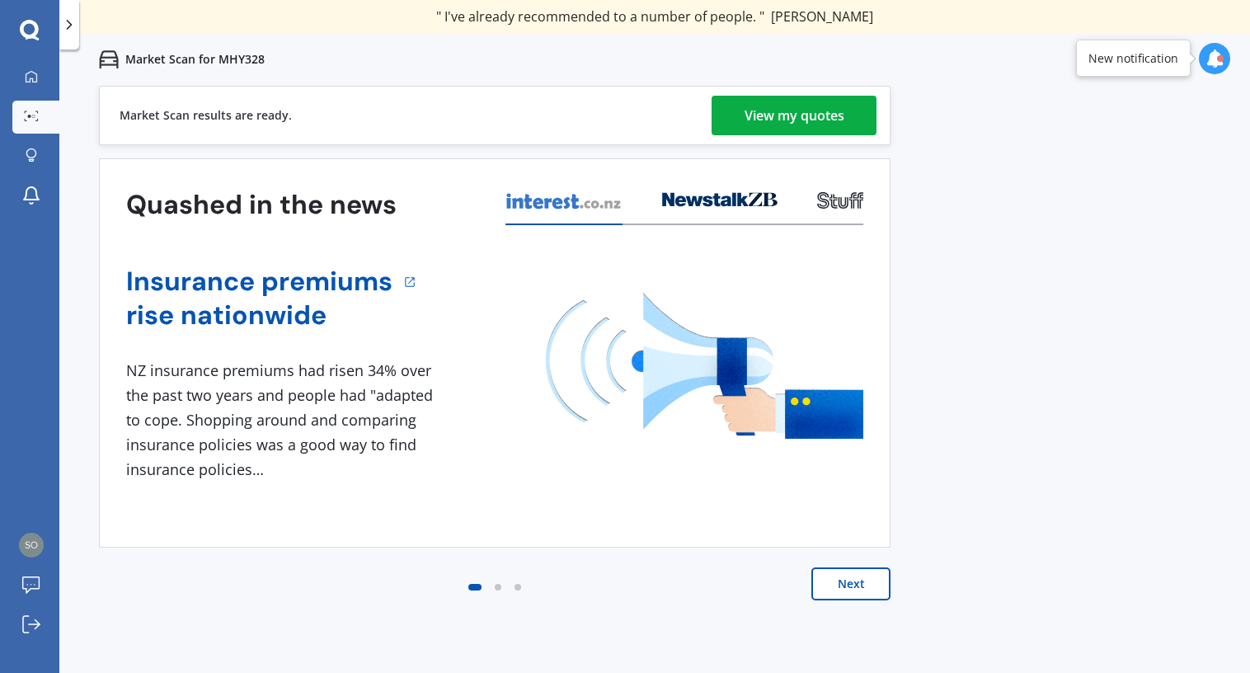
click at [828, 115] on div "View my quotes" at bounding box center [794, 116] width 100 height 40
